Goal: Find specific page/section: Find specific page/section

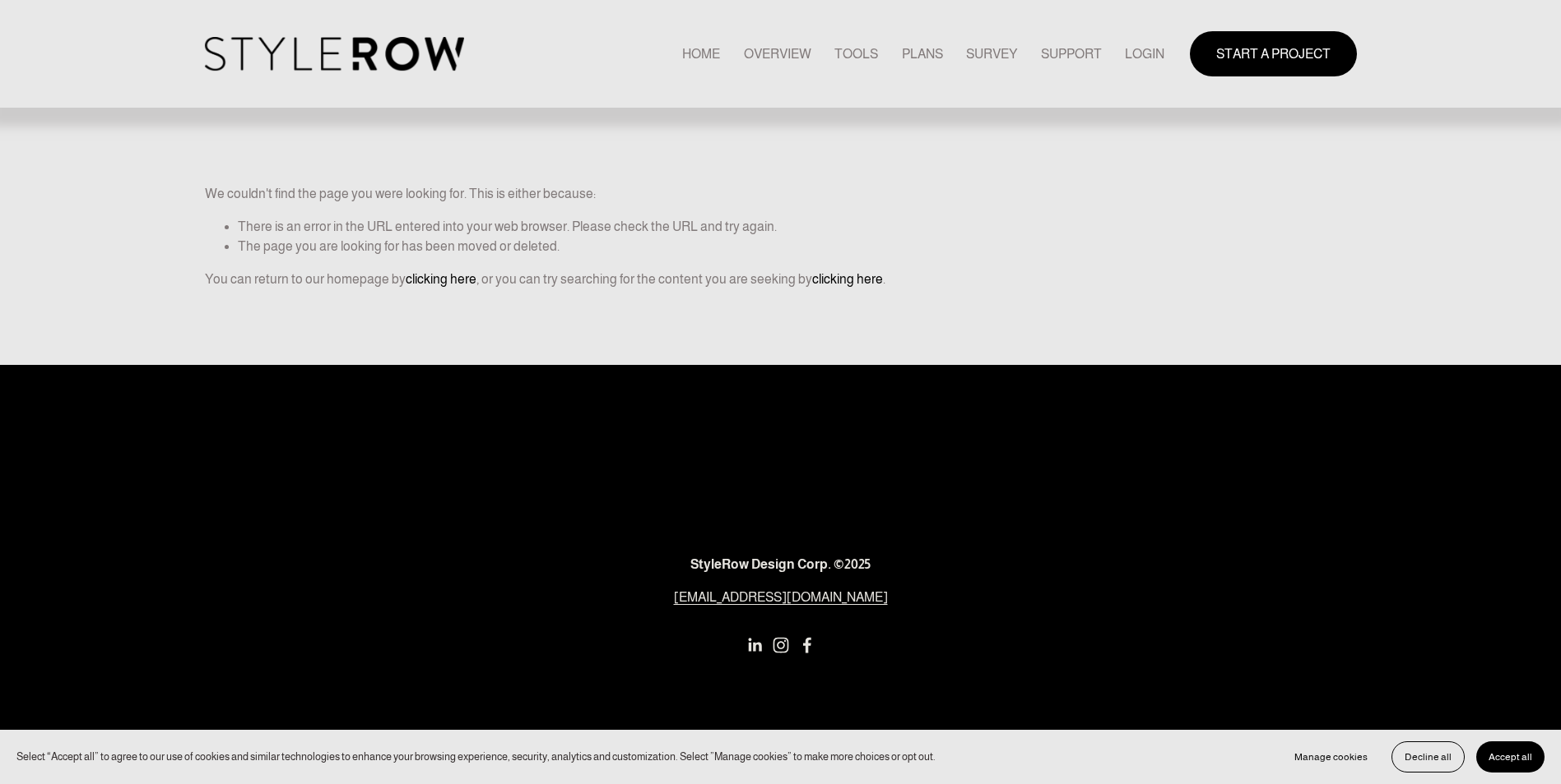
click at [100, 19] on div "Skip to Content HOME OVERVIEW TOOLS PLANS" at bounding box center [780, 54] width 1561 height 107
click at [1143, 53] on link "LOGIN" at bounding box center [1144, 54] width 40 height 22
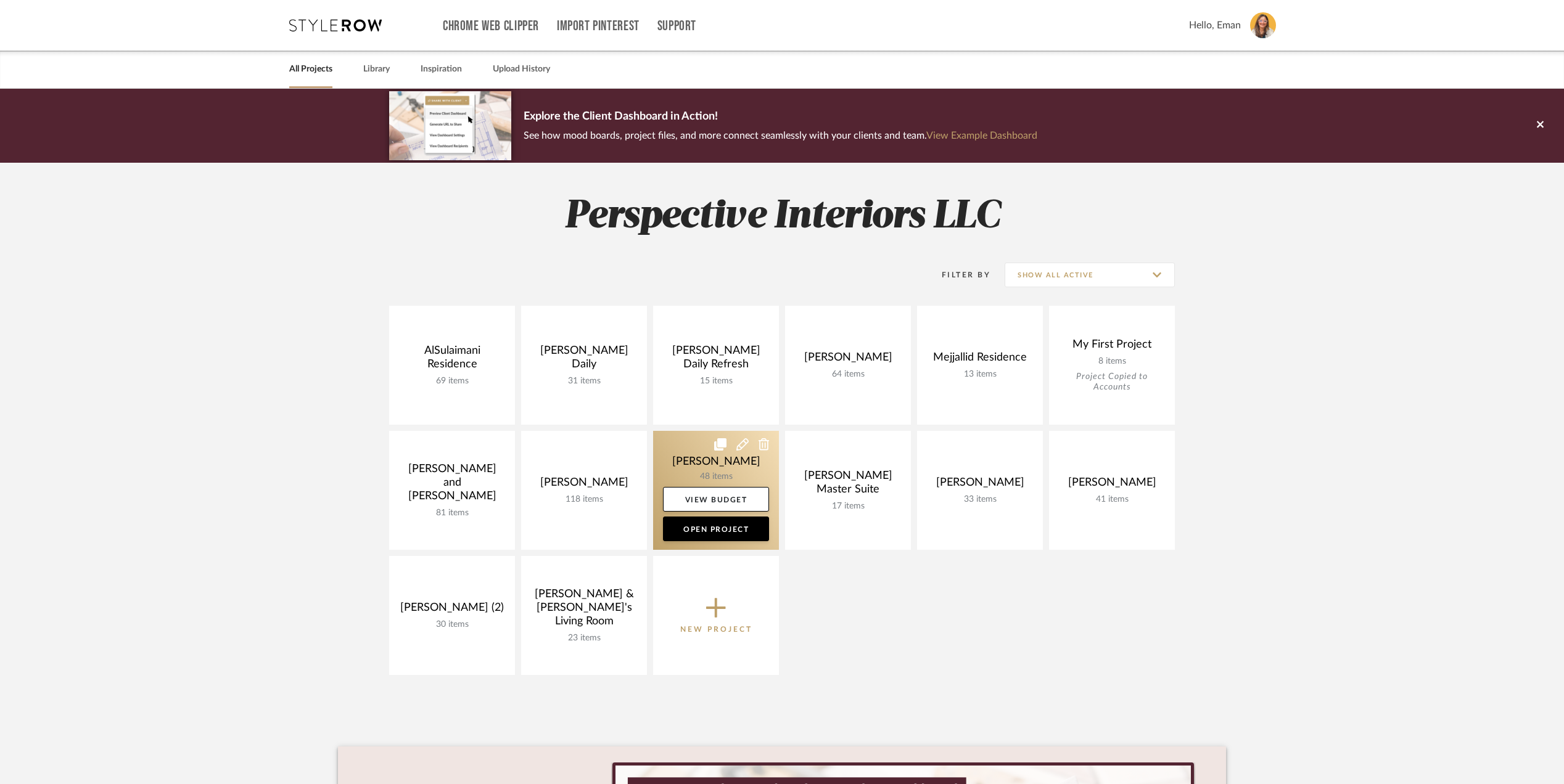
click at [709, 451] on link at bounding box center [716, 490] width 126 height 119
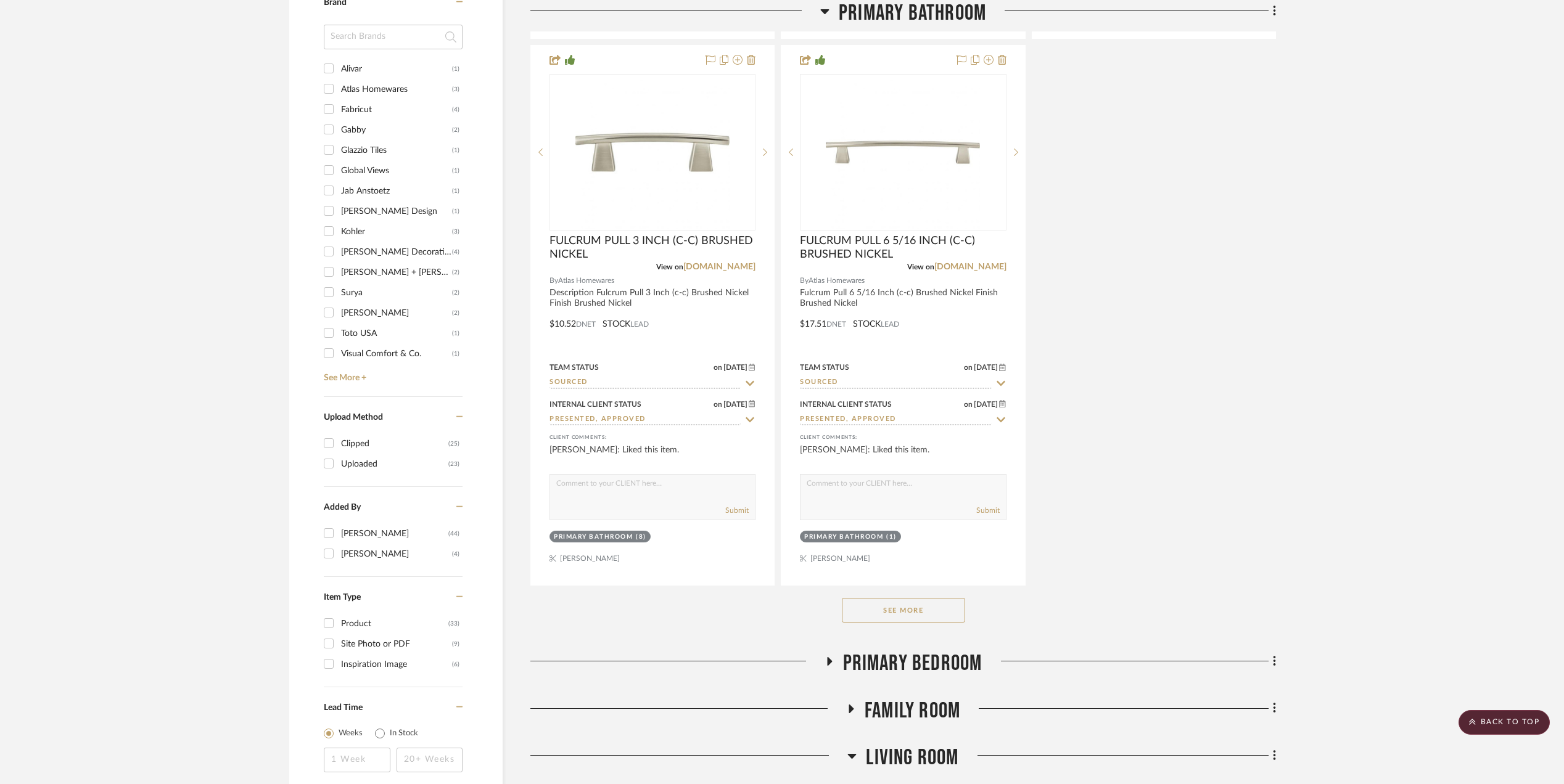
scroll to position [1643, 0]
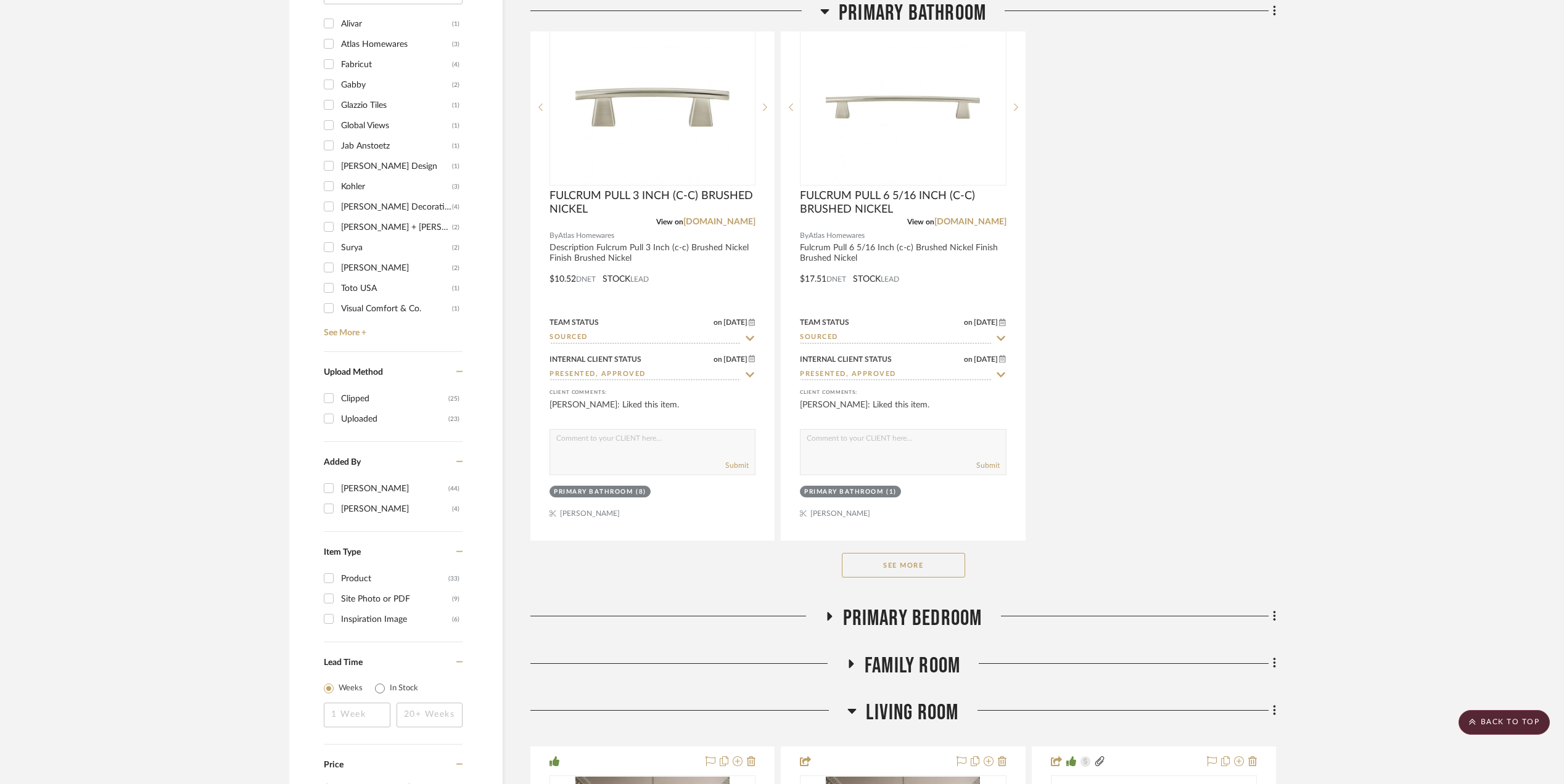
click at [906, 575] on button "See More" at bounding box center [903, 565] width 124 height 24
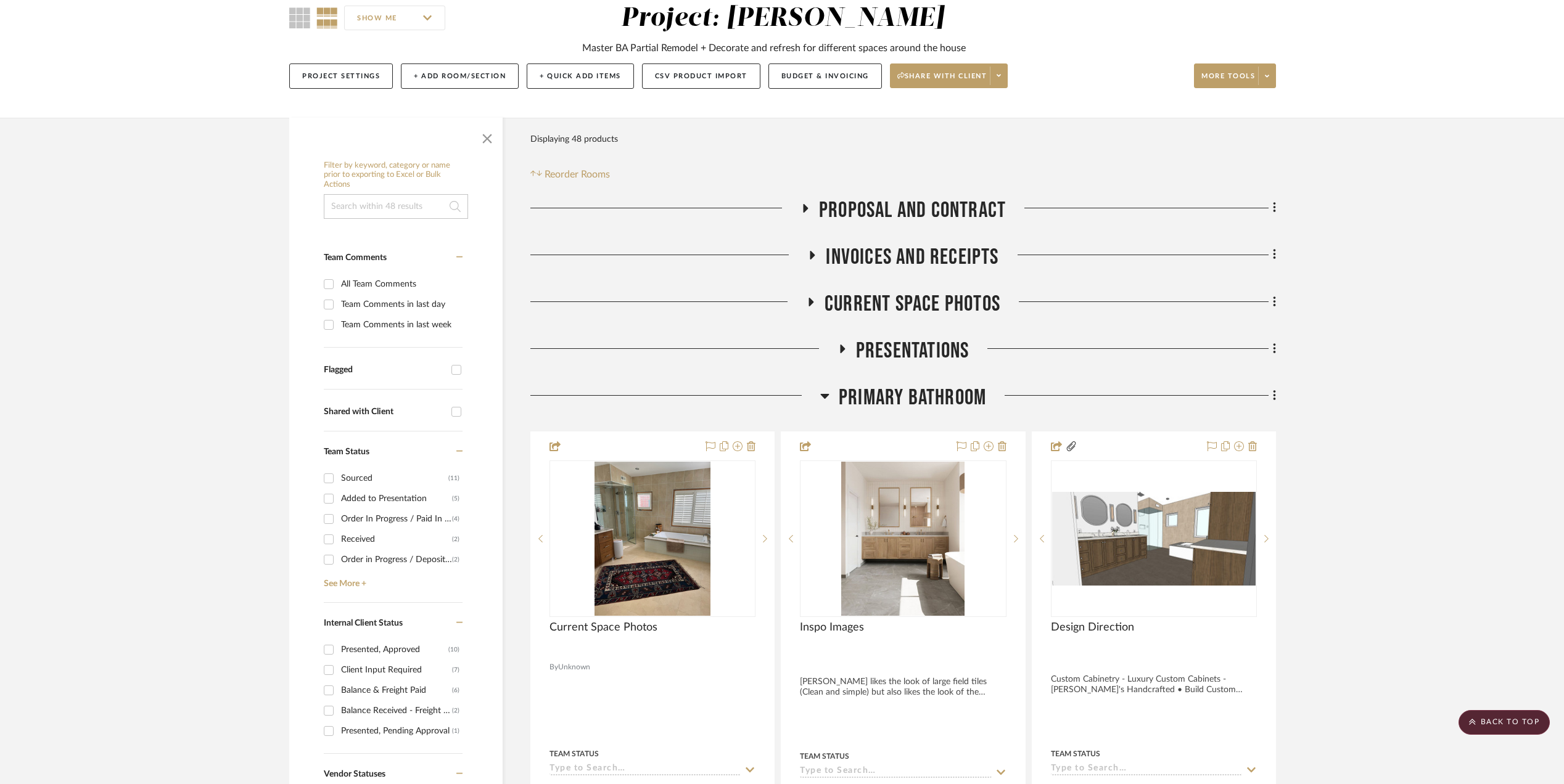
scroll to position [0, 0]
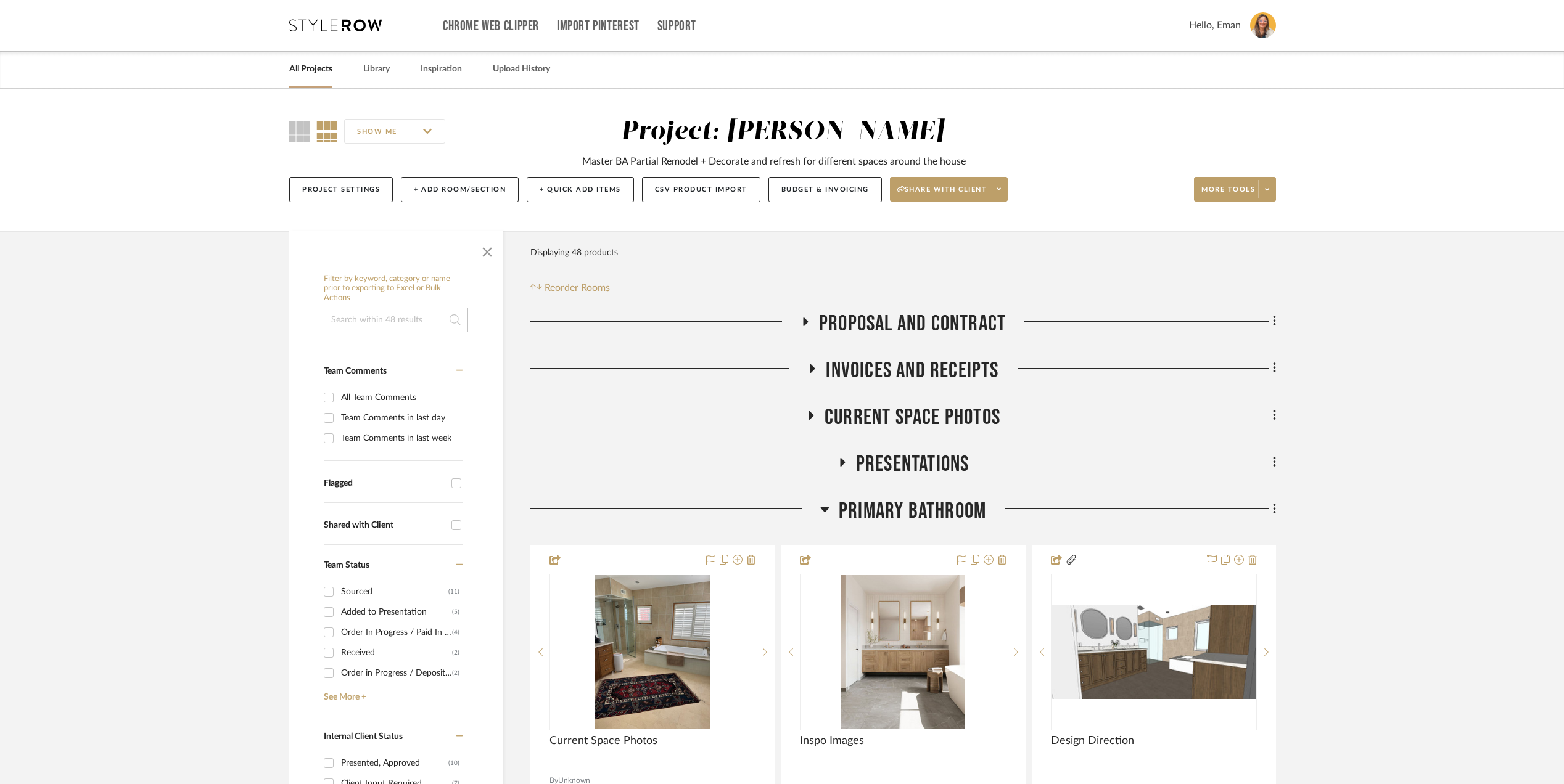
click at [309, 67] on link "All Projects" at bounding box center [311, 69] width 43 height 17
